Goal: Navigation & Orientation: Find specific page/section

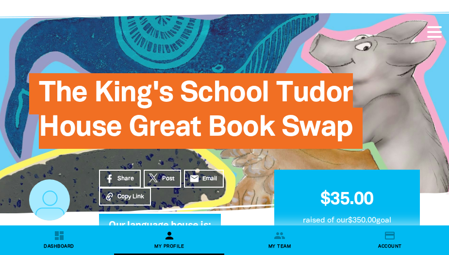
scroll to position [47, 0]
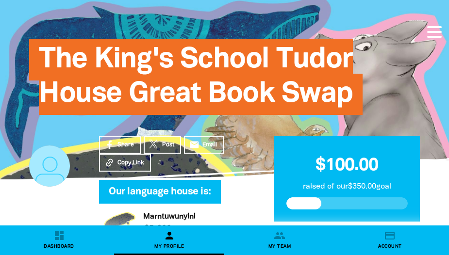
scroll to position [124, 0]
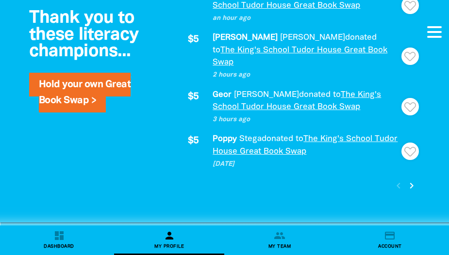
scroll to position [1078, 0]
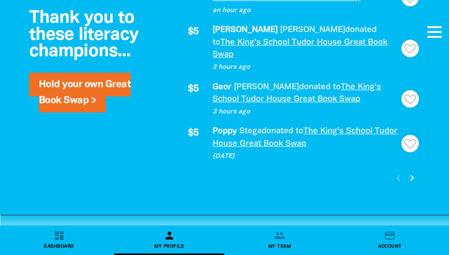
click at [413, 172] on icon "chevron_right" at bounding box center [412, 178] width 12 height 12
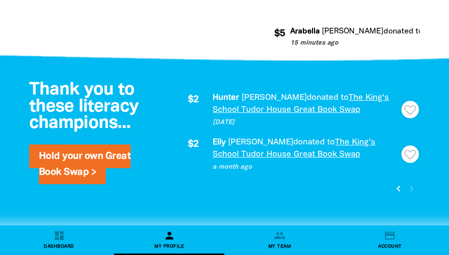
scroll to position [681, 0]
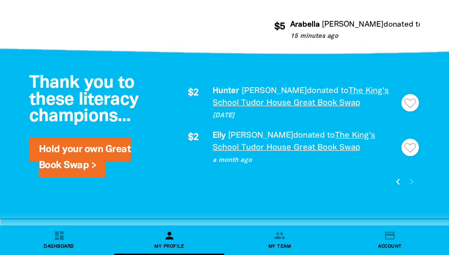
click at [396, 180] on icon "chevron_left" at bounding box center [398, 182] width 12 height 12
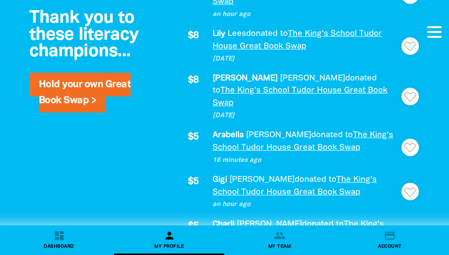
scroll to position [797, 0]
